Goal: Information Seeking & Learning: Learn about a topic

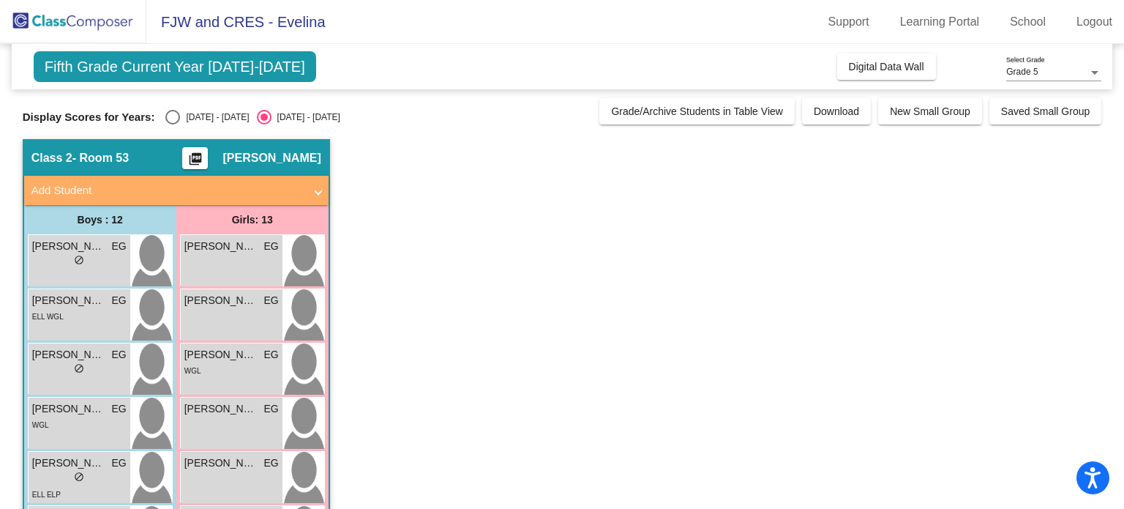
scroll to position [79, 0]
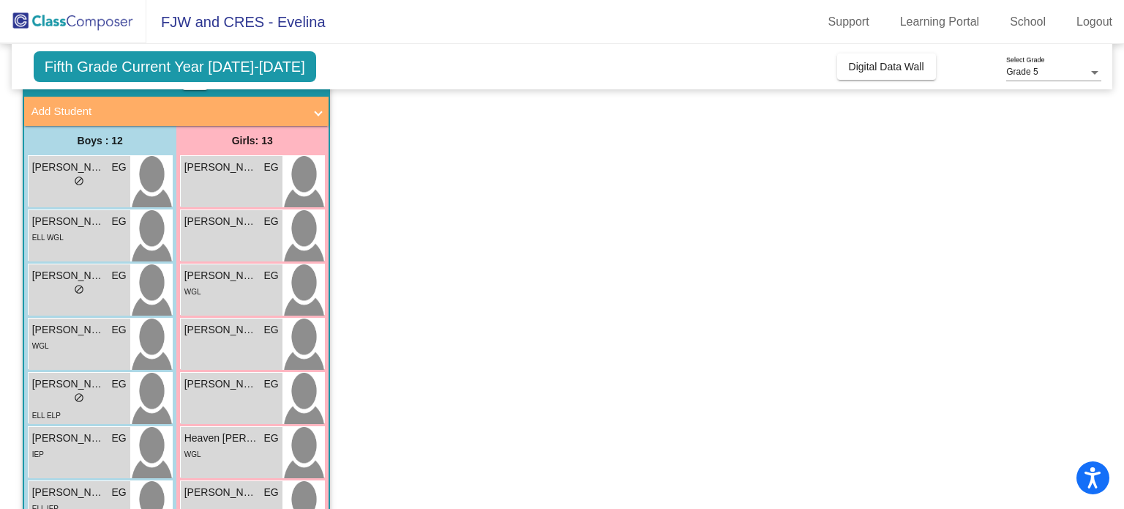
drag, startPoint x: 792, startPoint y: 0, endPoint x: 545, endPoint y: 168, distance: 298.8
click at [545, 168] on app-classroom "Class 2 - Room 53 picture_as_pdf [PERSON_NAME] Add Student First Name Last Name…" at bounding box center [562, 471] width 1079 height 823
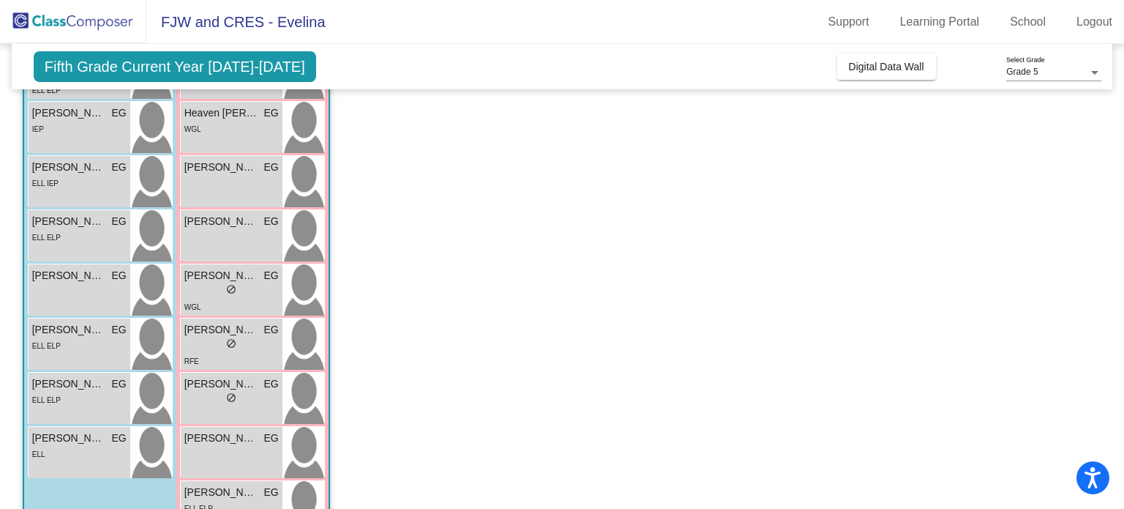
scroll to position [451, 0]
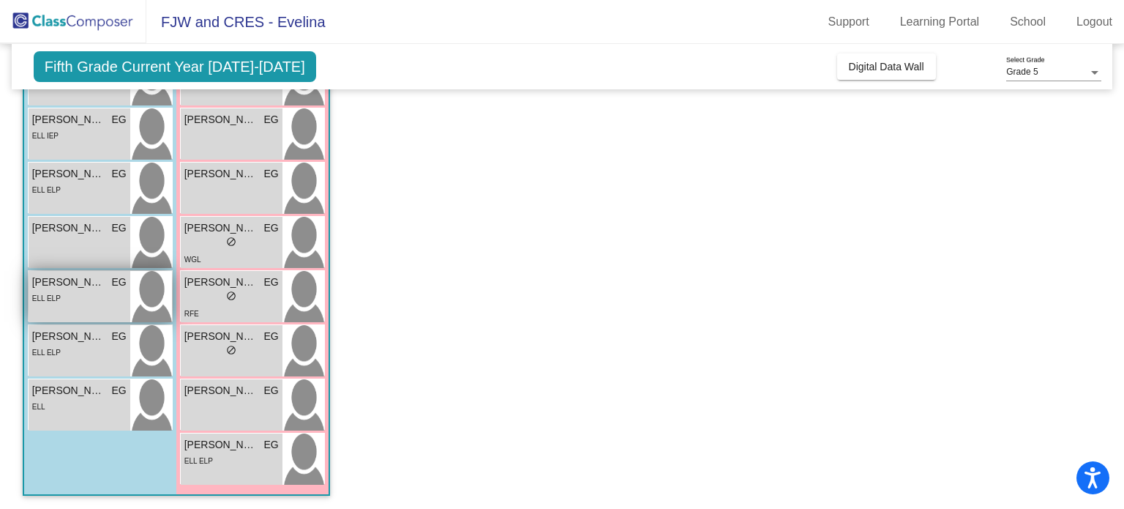
click at [70, 307] on div "[PERSON_NAME] EG lock do_not_disturb_alt ELL ELP" at bounding box center [80, 296] width 102 height 51
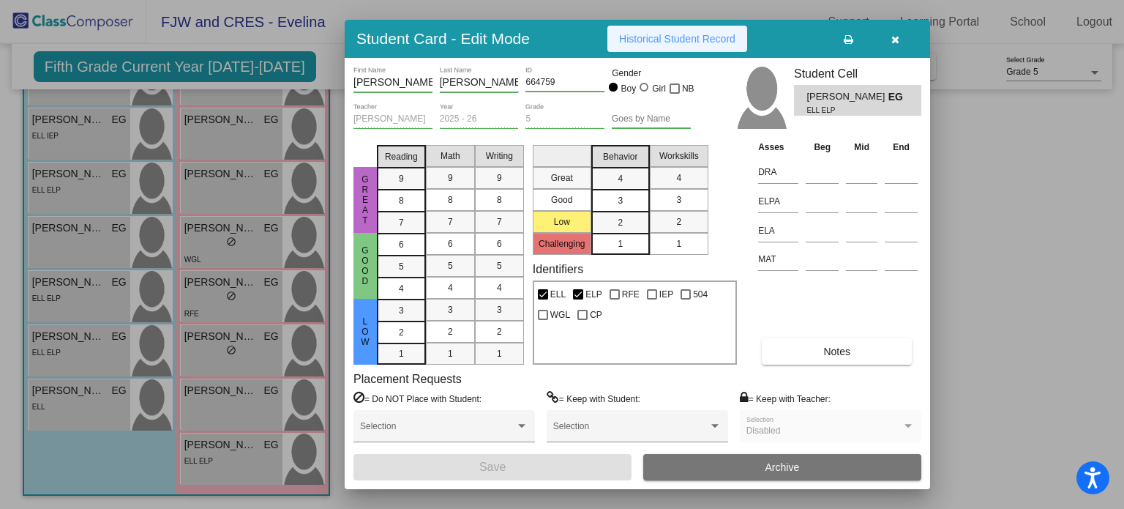
click at [708, 43] on span "Historical Student Record" at bounding box center [677, 39] width 116 height 12
click at [668, 42] on span "Historical Student Record" at bounding box center [677, 39] width 116 height 12
click at [705, 47] on button "Historical Student Record" at bounding box center [677, 39] width 140 height 26
click at [677, 49] on button "Historical Student Record" at bounding box center [677, 39] width 140 height 26
click at [896, 43] on icon "button" at bounding box center [895, 39] width 8 height 10
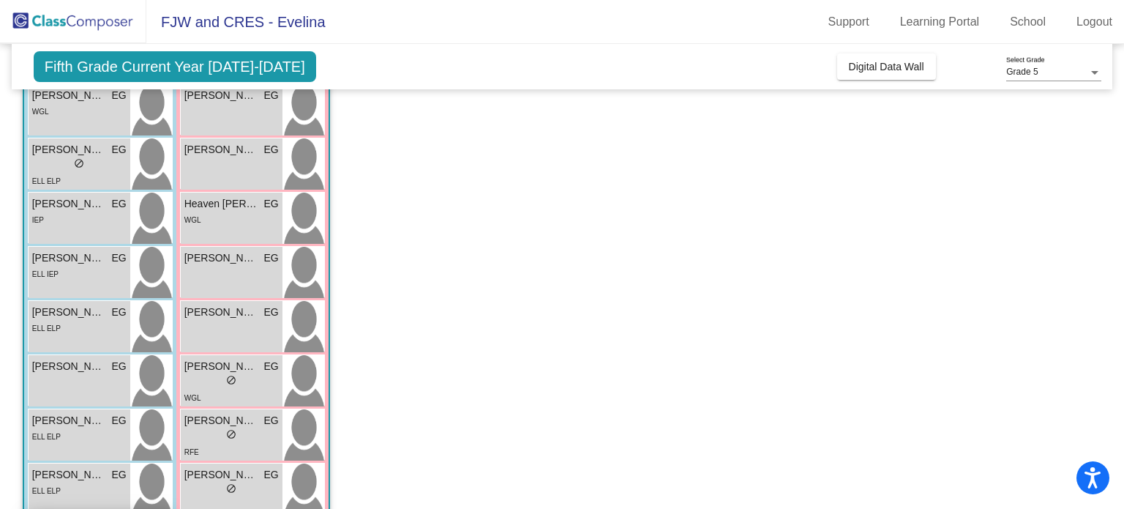
scroll to position [312, 0]
click at [58, 166] on div "lock do_not_disturb_alt" at bounding box center [79, 166] width 94 height 15
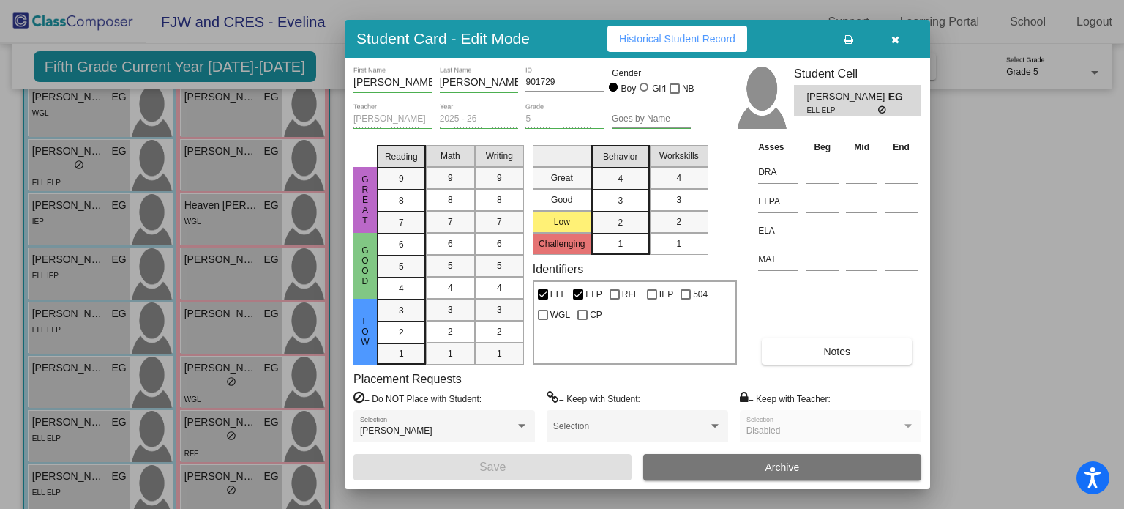
click at [723, 31] on button "Historical Student Record" at bounding box center [677, 39] width 140 height 26
click at [899, 42] on button "button" at bounding box center [895, 39] width 47 height 26
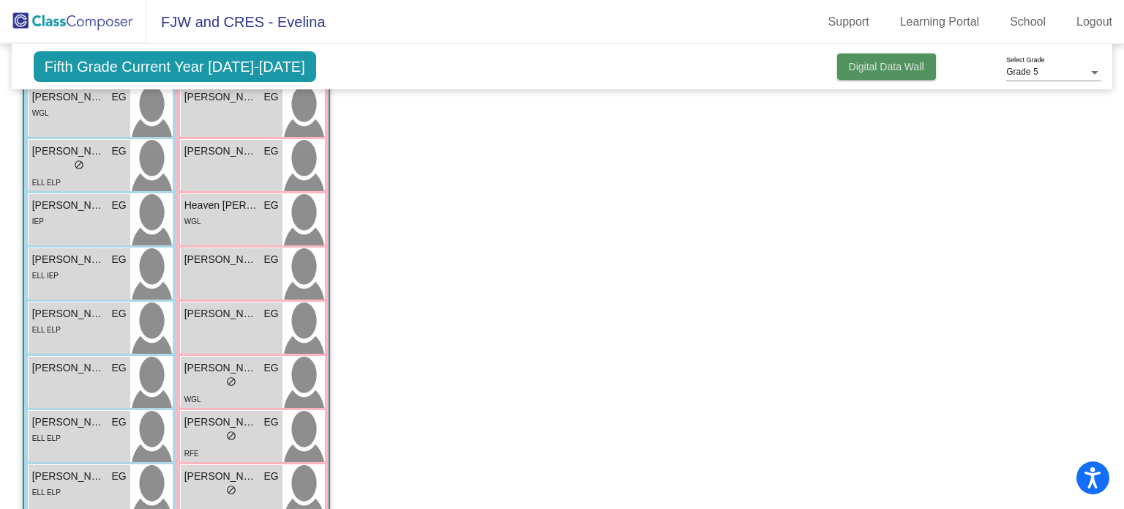
click at [861, 64] on span "Digital Data Wall" at bounding box center [886, 67] width 75 height 12
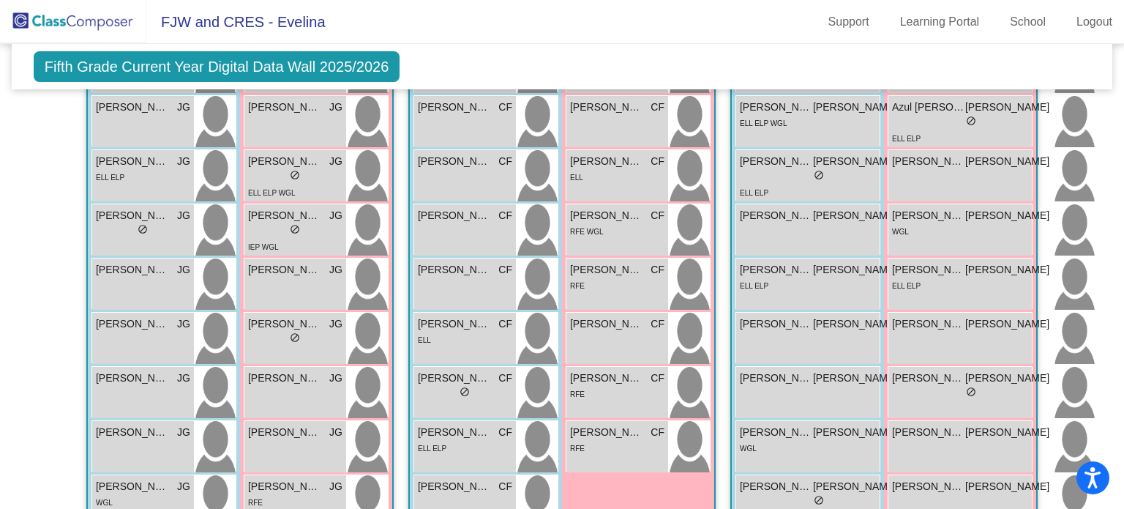
scroll to position [1397, 0]
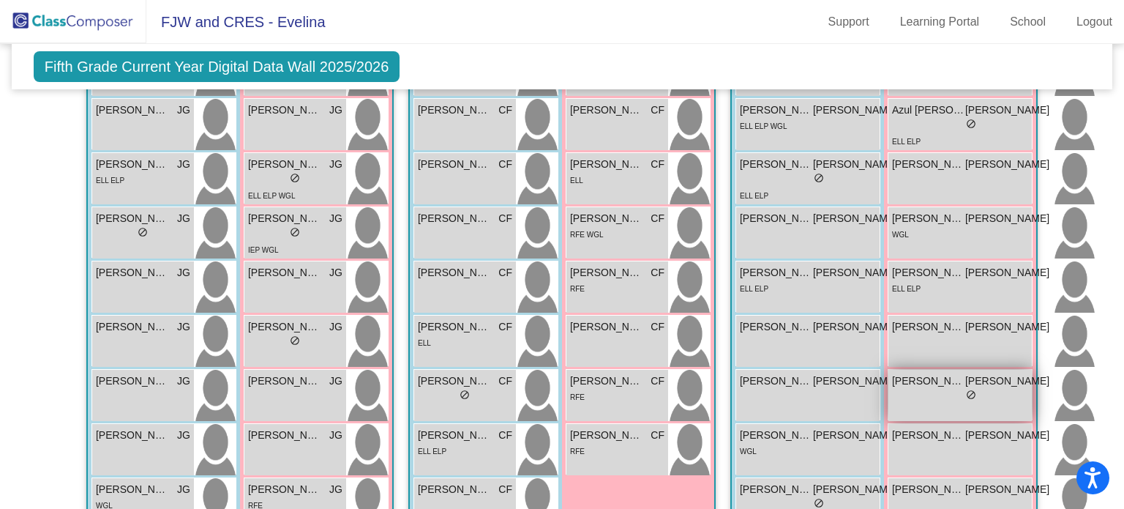
click at [1053, 383] on img at bounding box center [1074, 395] width 42 height 51
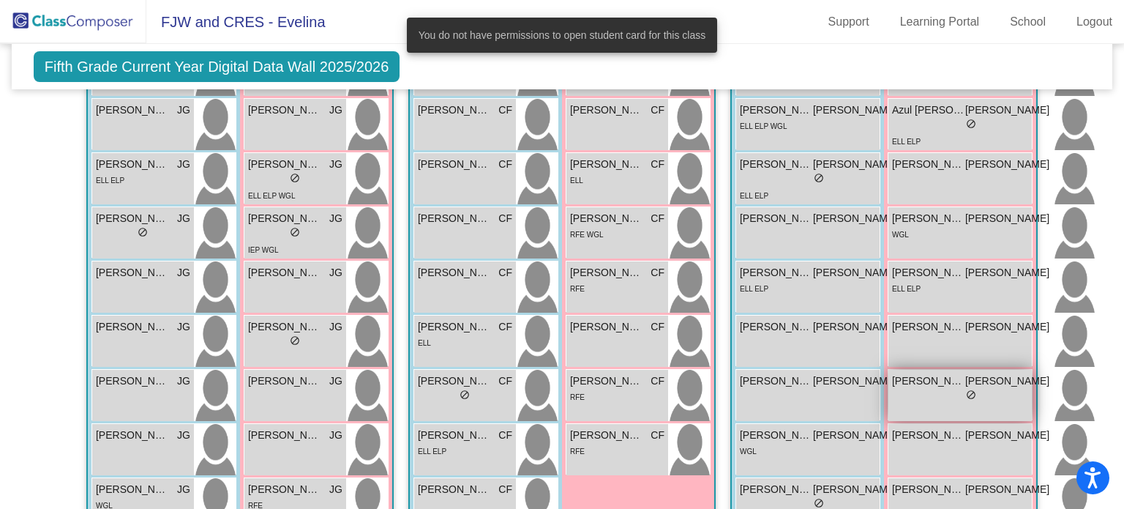
click at [956, 379] on span "[PERSON_NAME]" at bounding box center [928, 380] width 73 height 15
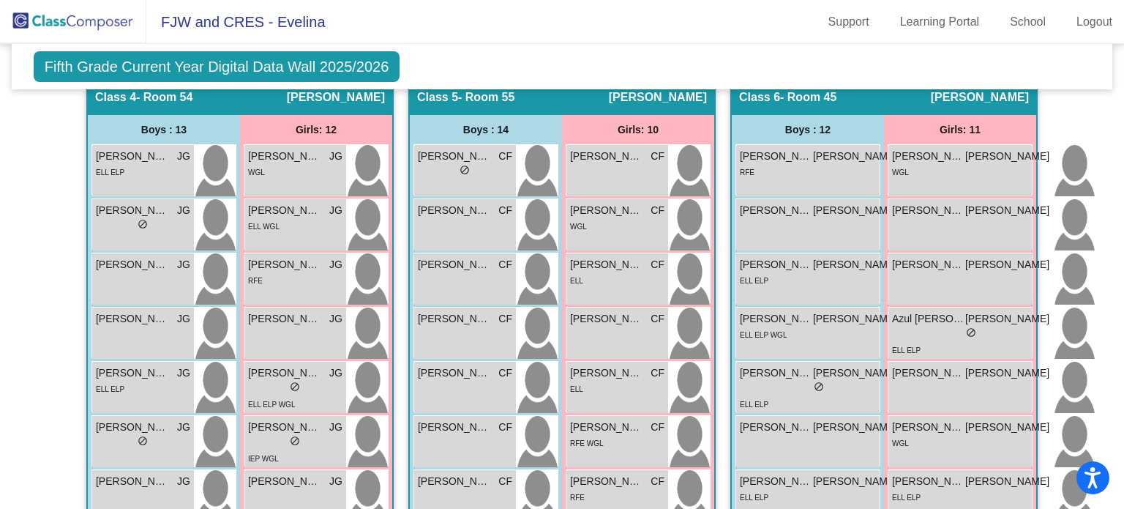
scroll to position [1188, 0]
click at [608, 381] on div "ELL" at bounding box center [617, 388] width 94 height 15
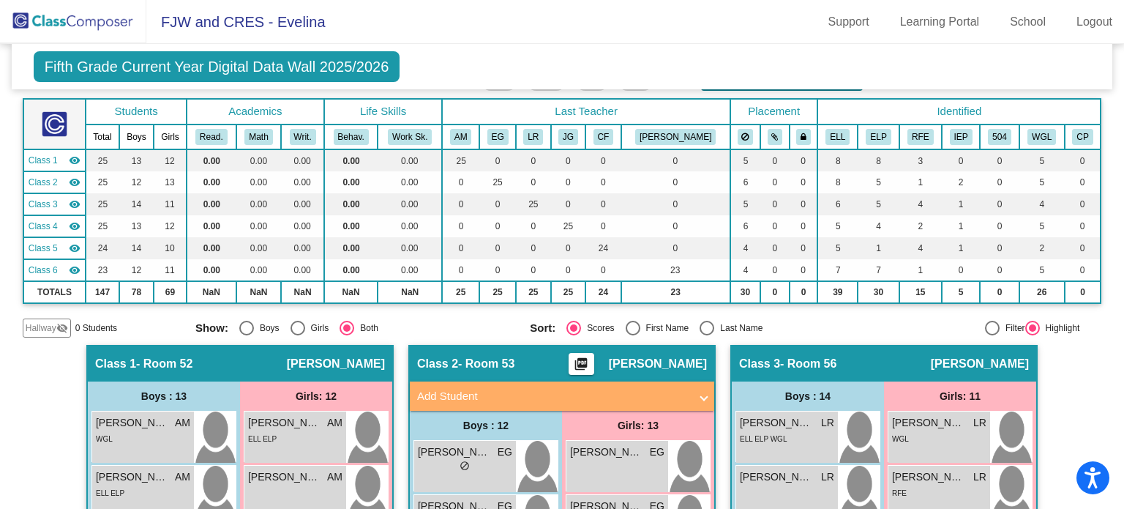
scroll to position [31, 0]
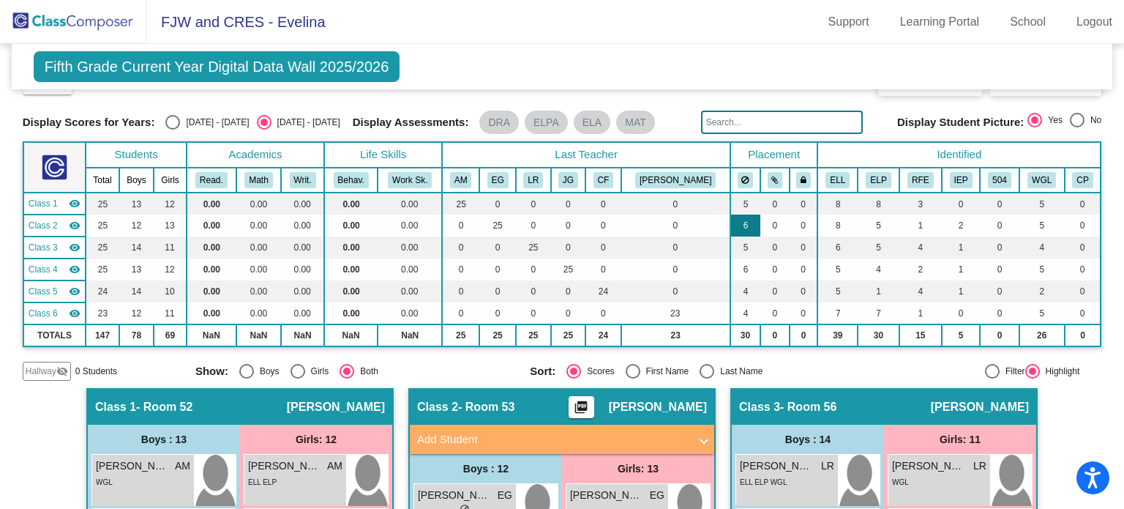
click at [730, 218] on td "6" at bounding box center [745, 225] width 30 height 22
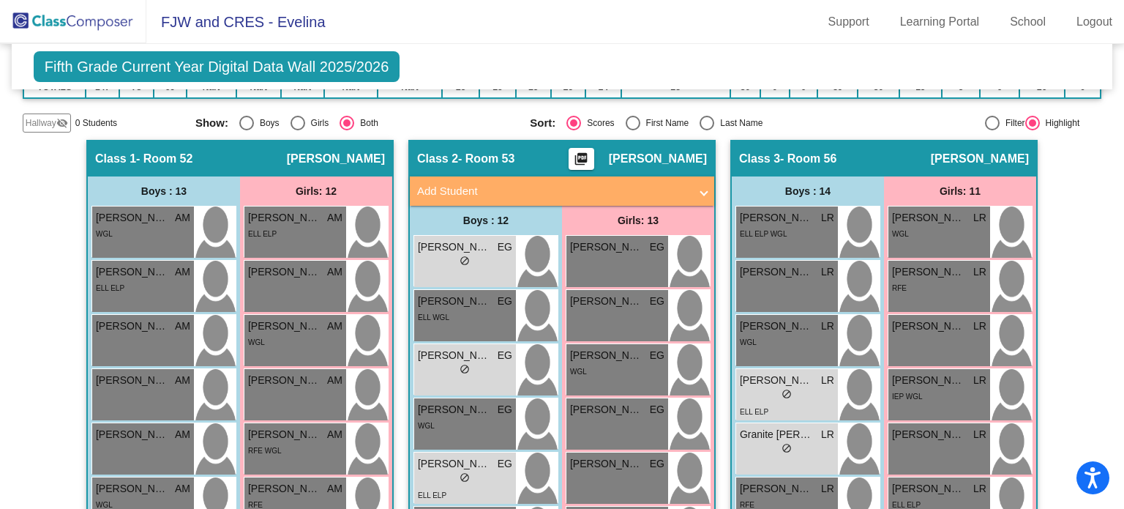
scroll to position [221, 0]
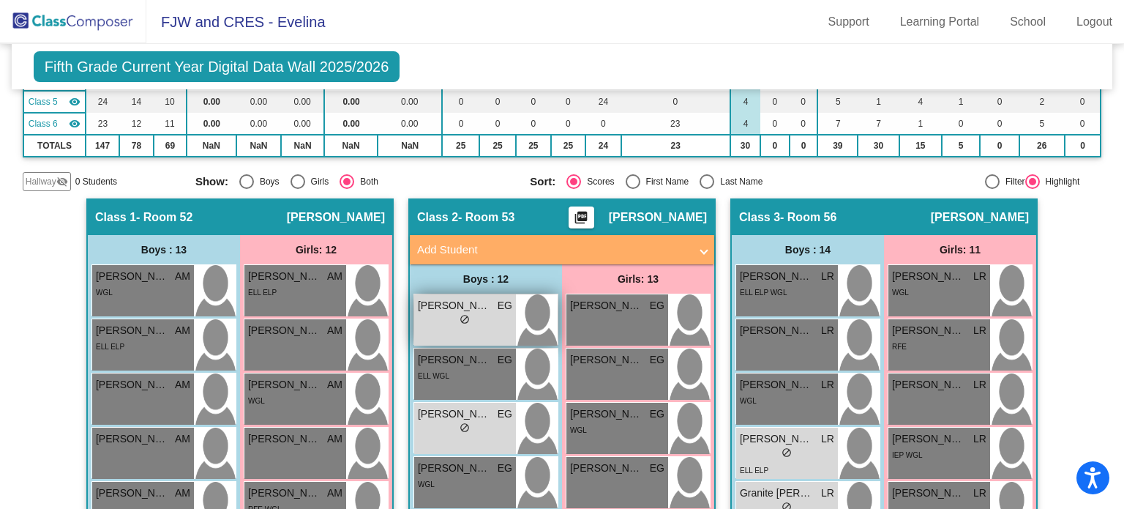
click at [472, 319] on div "lock do_not_disturb_alt" at bounding box center [465, 320] width 94 height 15
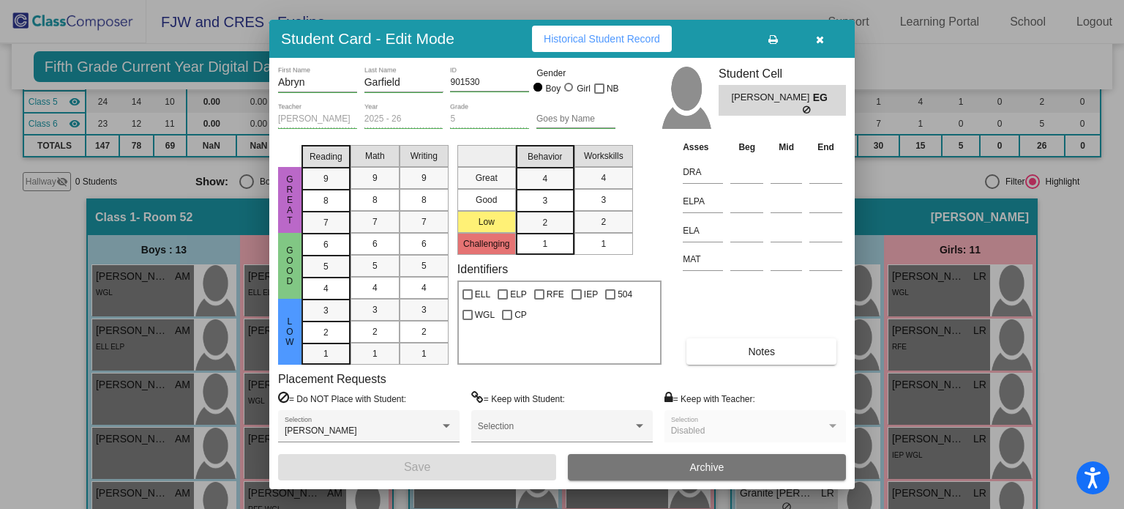
click at [823, 39] on icon "button" at bounding box center [820, 39] width 8 height 10
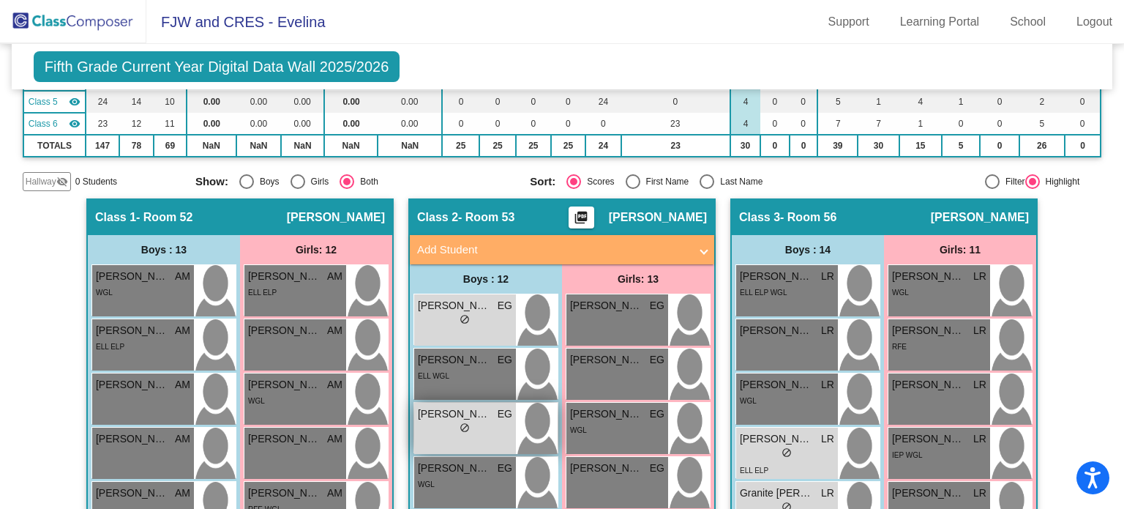
click at [454, 435] on div "[PERSON_NAME] EG lock do_not_disturb_alt" at bounding box center [465, 427] width 102 height 51
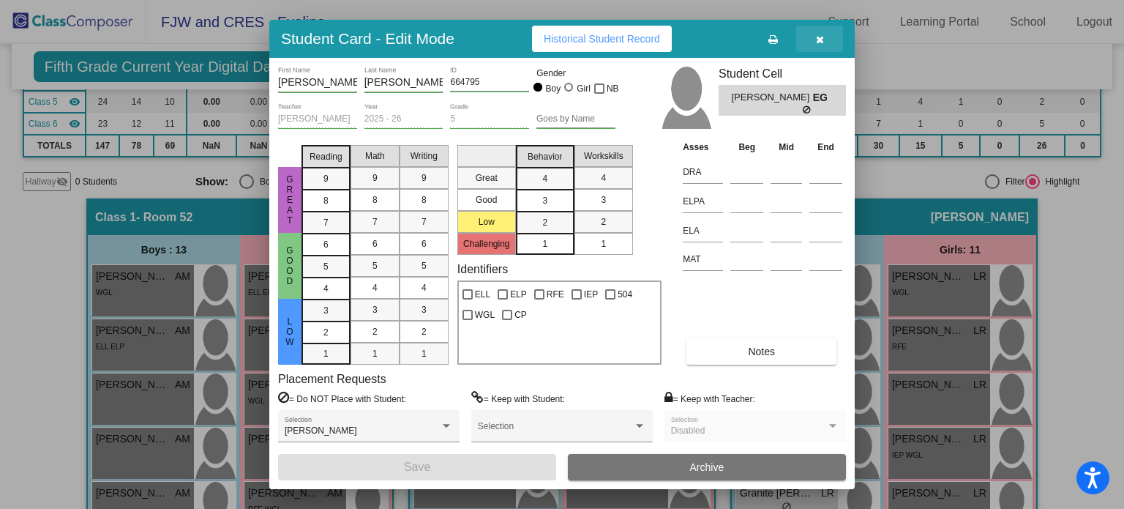
click at [822, 36] on icon "button" at bounding box center [820, 39] width 8 height 10
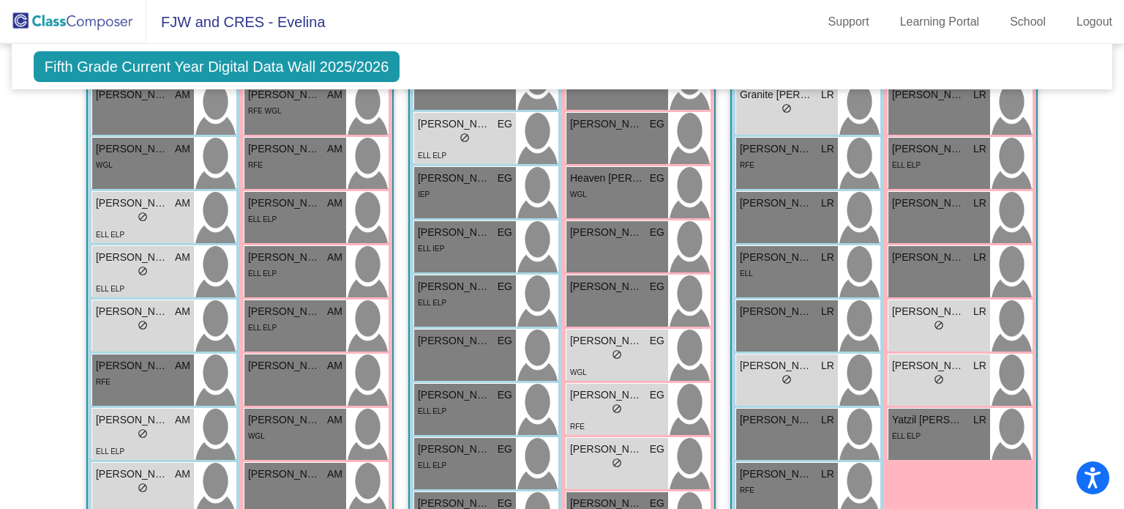
scroll to position [620, 0]
click at [479, 156] on div "ELL ELP" at bounding box center [465, 153] width 94 height 15
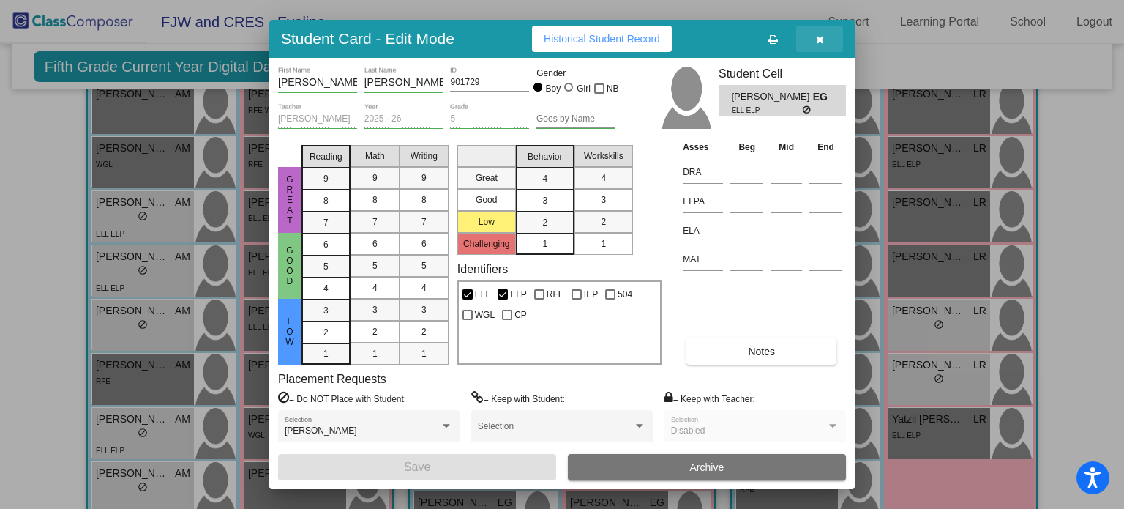
click at [820, 33] on span "button" at bounding box center [820, 39] width 8 height 12
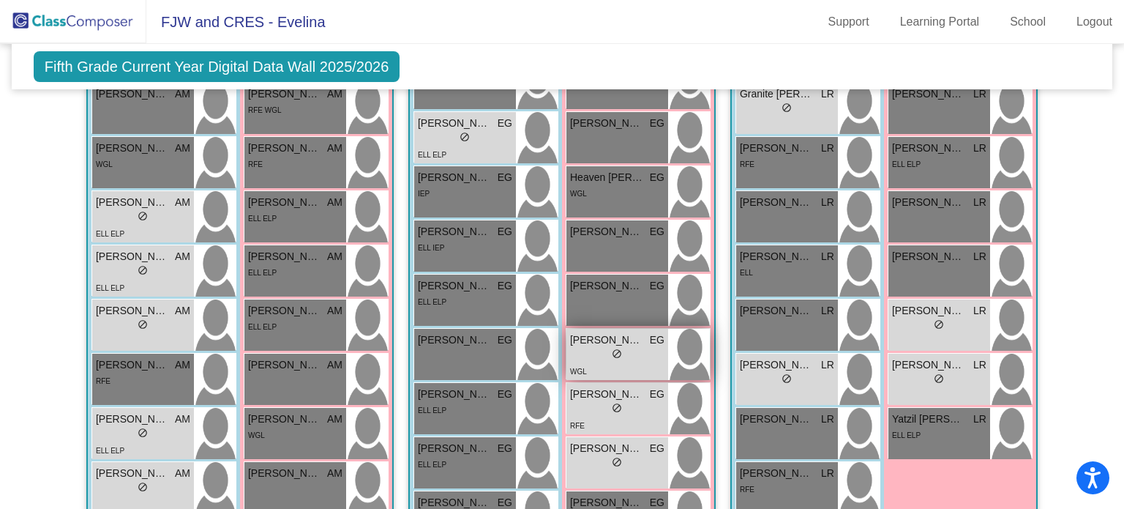
click at [615, 366] on div "WGL" at bounding box center [617, 370] width 94 height 15
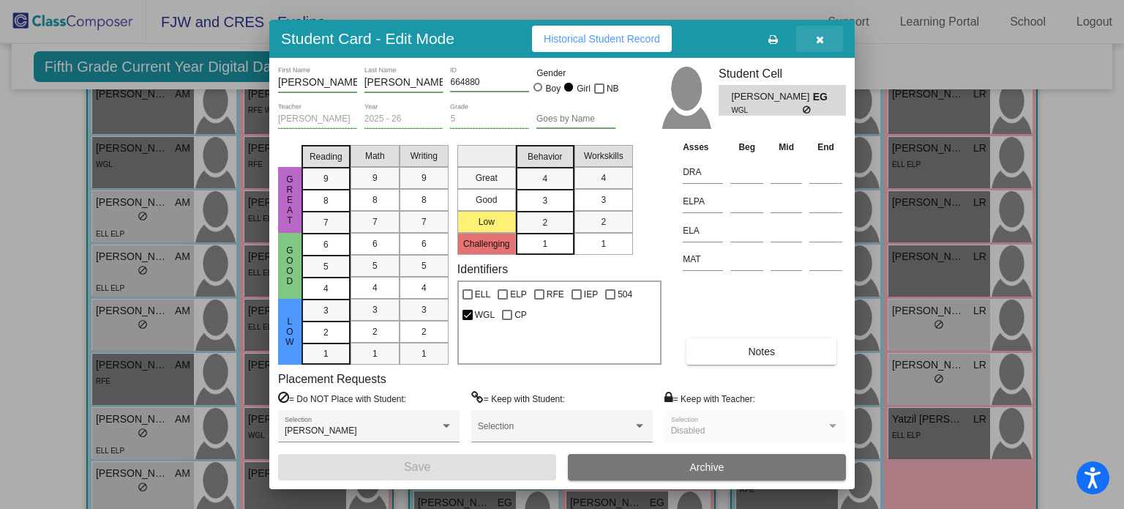
click at [820, 43] on icon "button" at bounding box center [820, 39] width 8 height 10
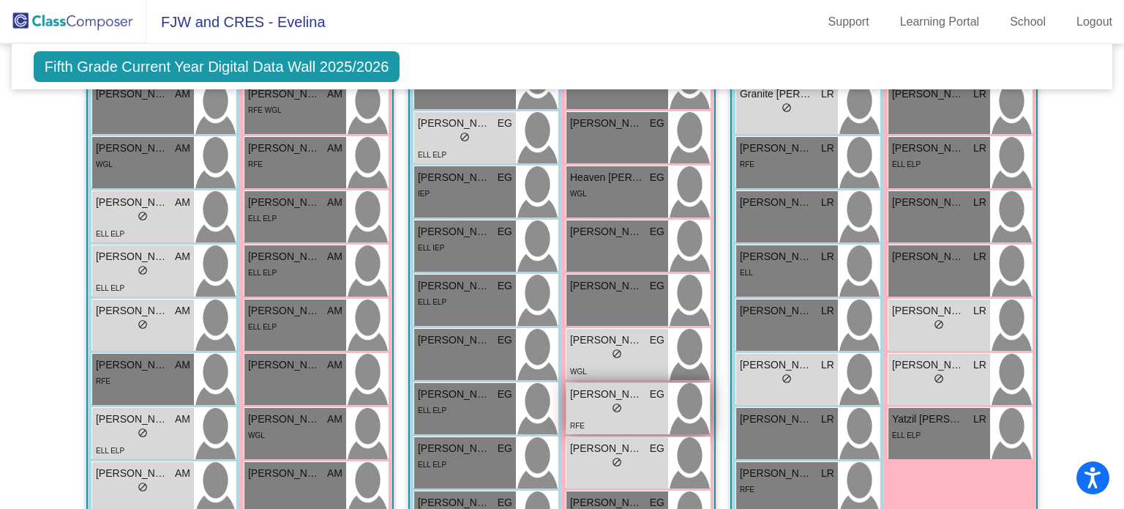
click at [594, 402] on div "lock do_not_disturb_alt" at bounding box center [617, 409] width 94 height 15
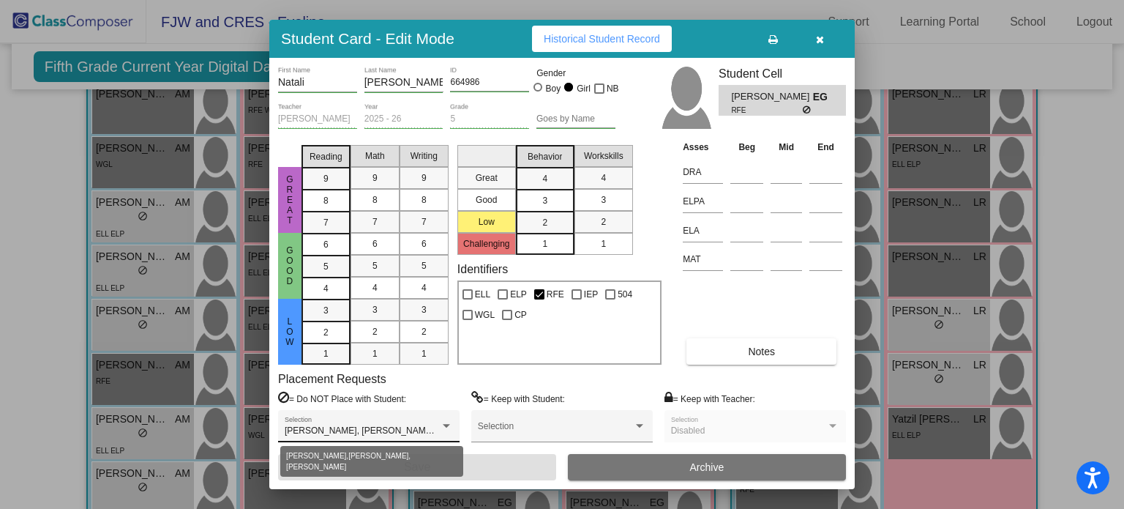
click at [446, 426] on div at bounding box center [446, 426] width 7 height 4
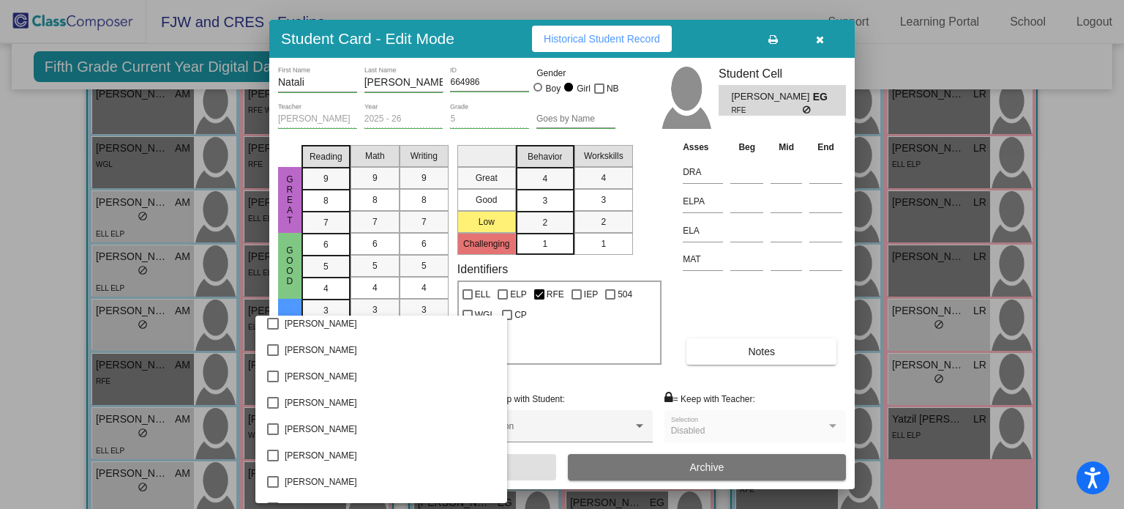
scroll to position [0, 0]
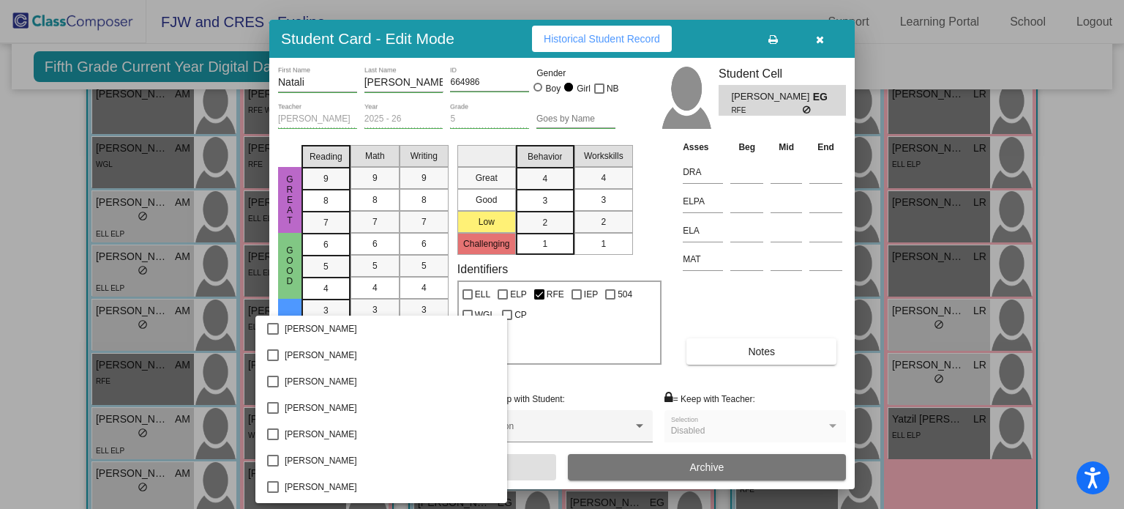
click at [598, 384] on div at bounding box center [562, 254] width 1124 height 509
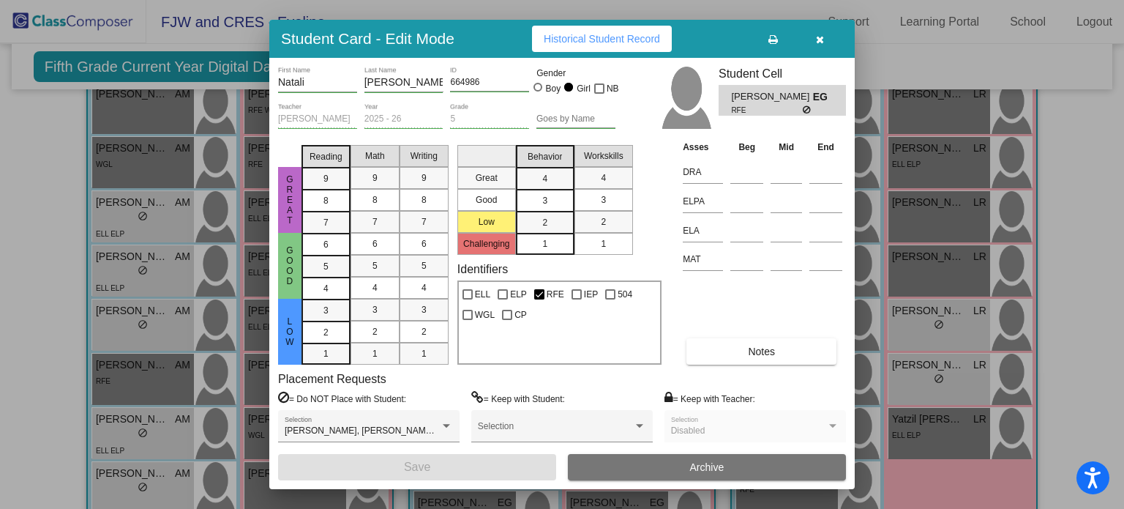
click at [824, 41] on button "button" at bounding box center [819, 39] width 47 height 26
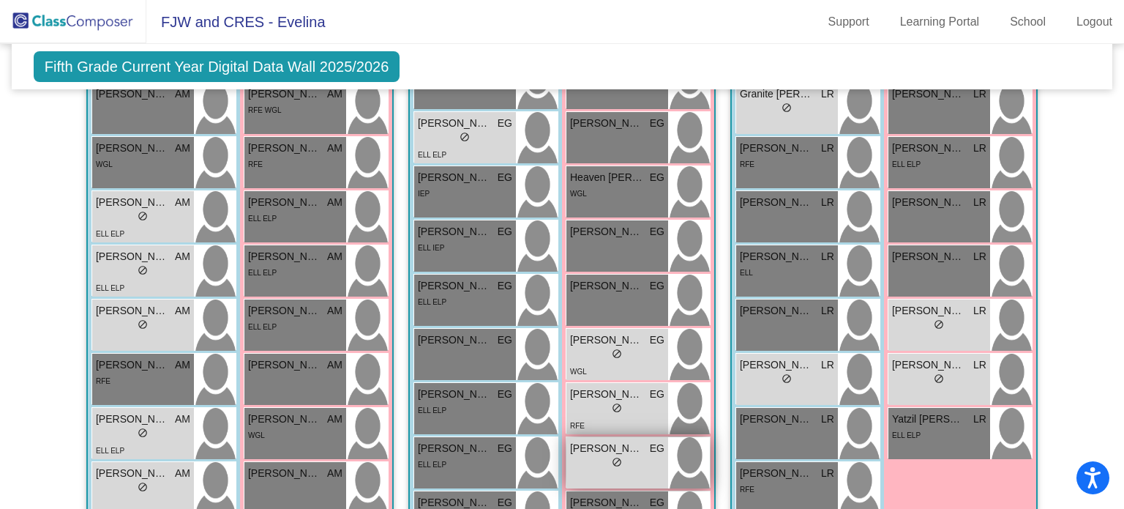
click at [592, 462] on div "lock do_not_disturb_alt" at bounding box center [617, 463] width 94 height 15
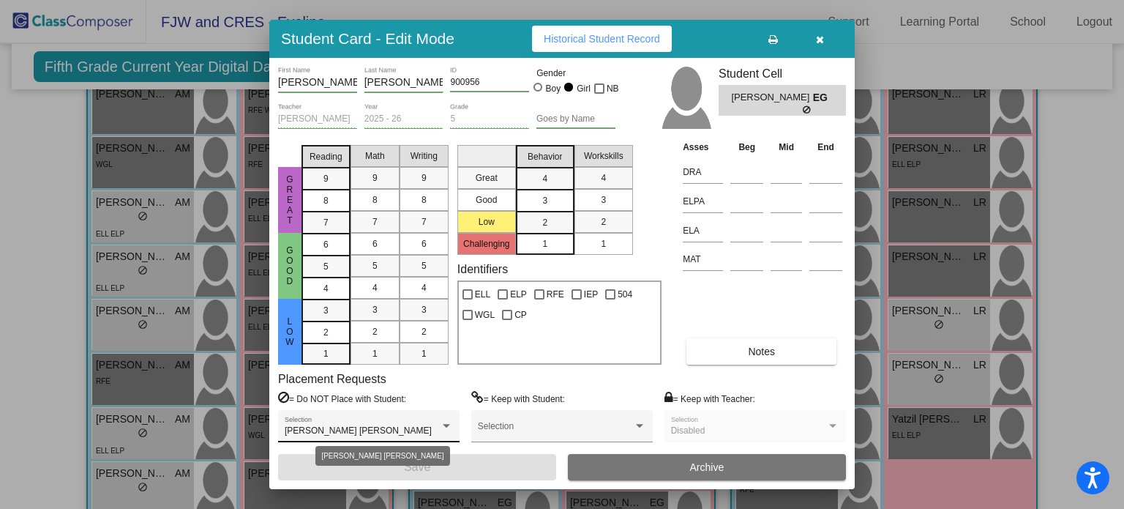
click at [449, 424] on div at bounding box center [446, 426] width 7 height 4
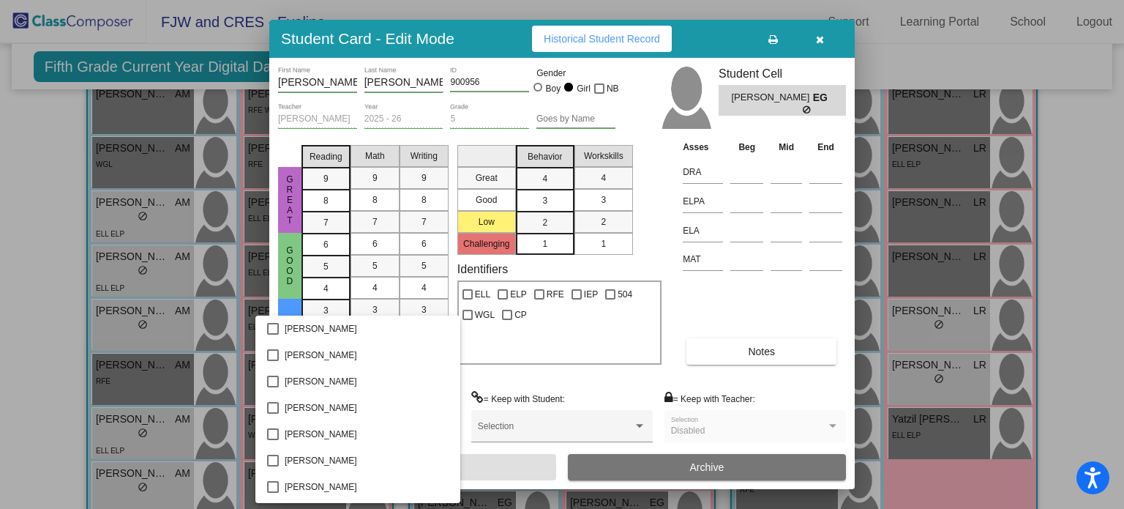
scroll to position [951, 0]
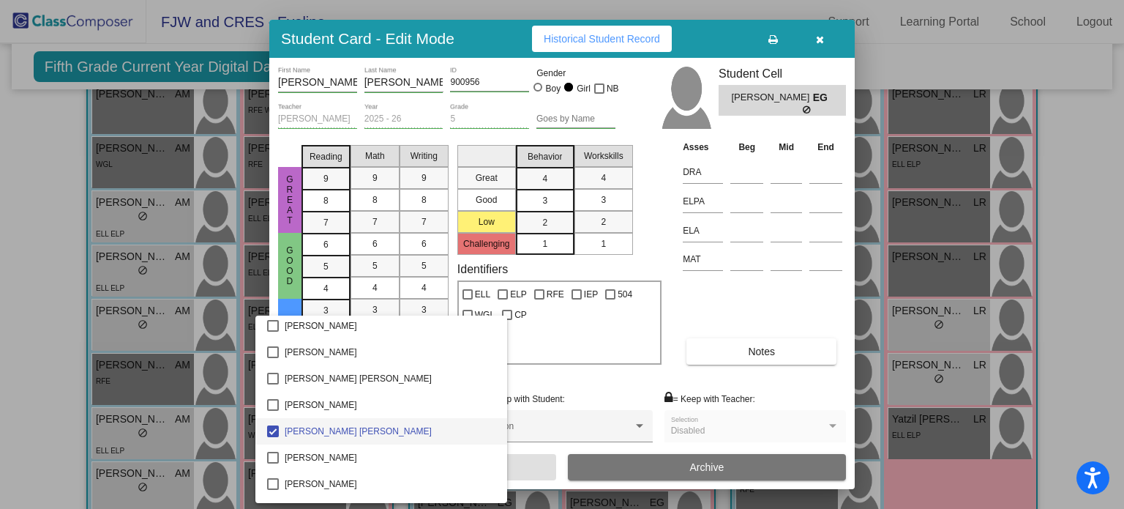
click at [449, 424] on span "[PERSON_NAME] [PERSON_NAME]" at bounding box center [390, 431] width 211 height 26
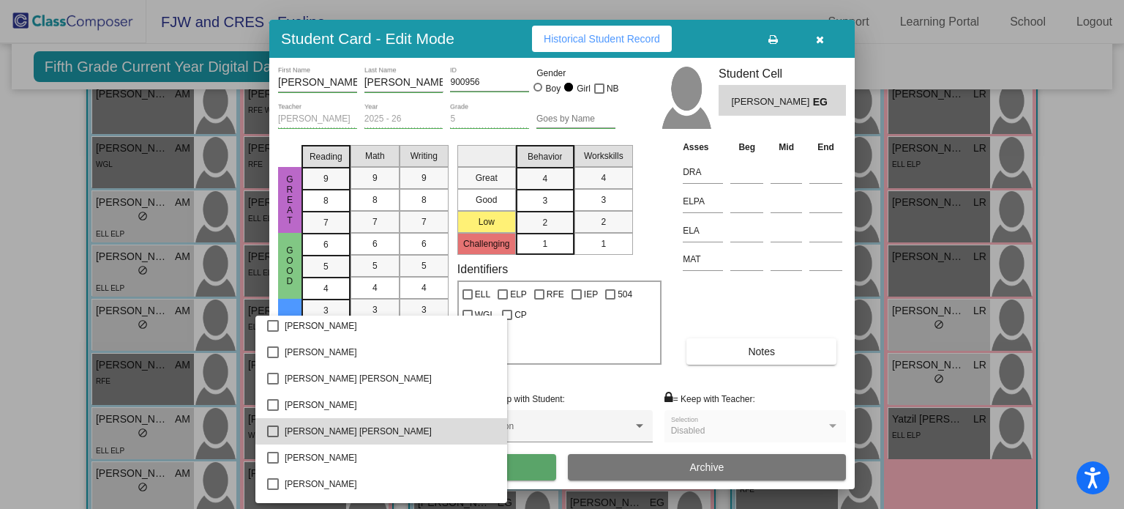
click at [449, 424] on span "[PERSON_NAME] [PERSON_NAME]" at bounding box center [390, 431] width 211 height 26
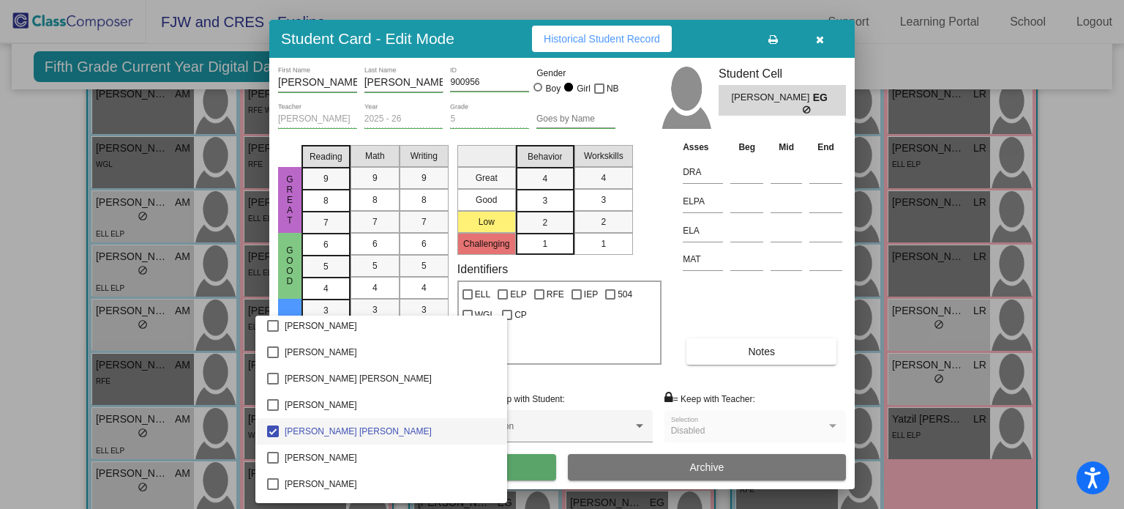
click at [553, 374] on div at bounding box center [562, 254] width 1124 height 509
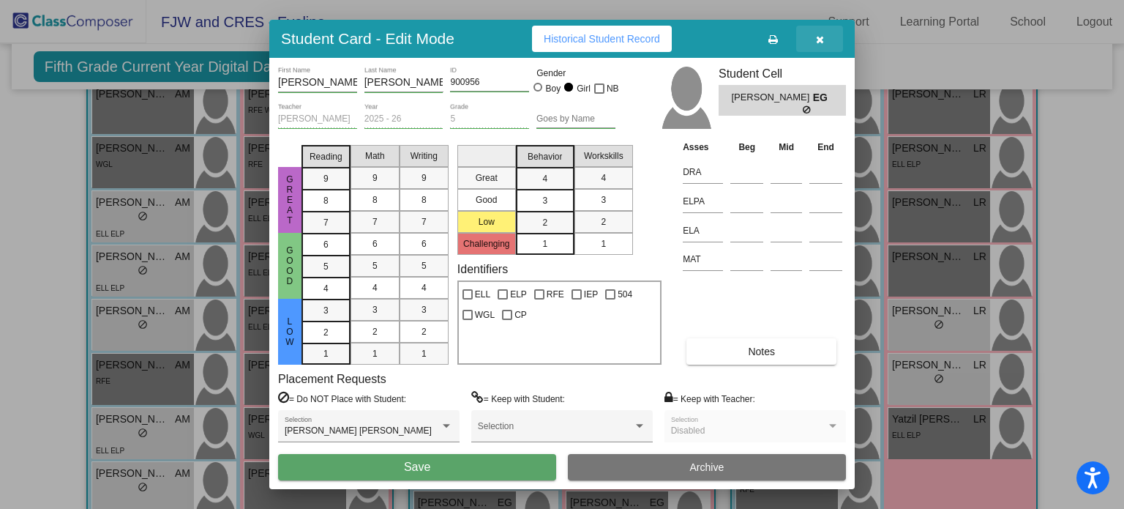
click at [823, 37] on icon "button" at bounding box center [820, 39] width 8 height 10
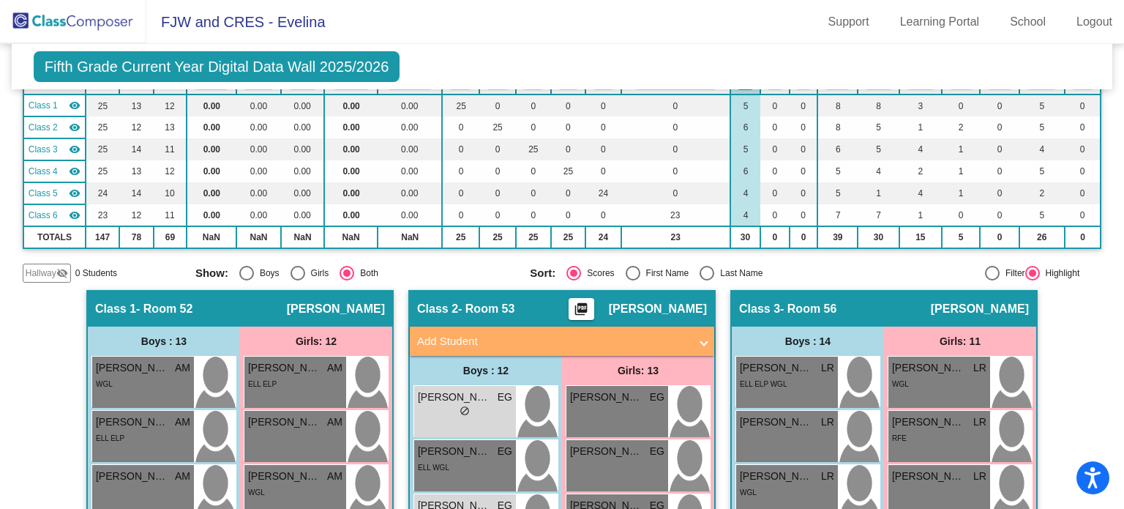
scroll to position [0, 0]
